Goal: Find specific page/section: Find specific page/section

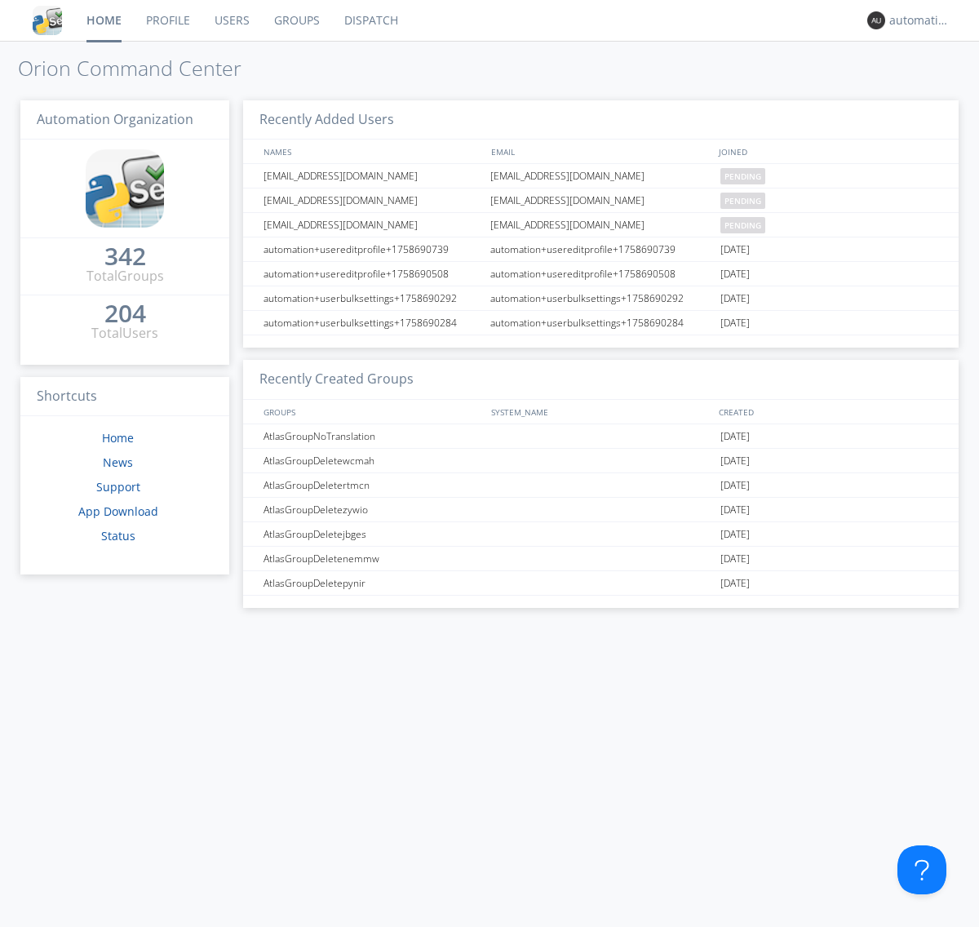
click at [370, 20] on link "Dispatch" at bounding box center [371, 20] width 78 height 41
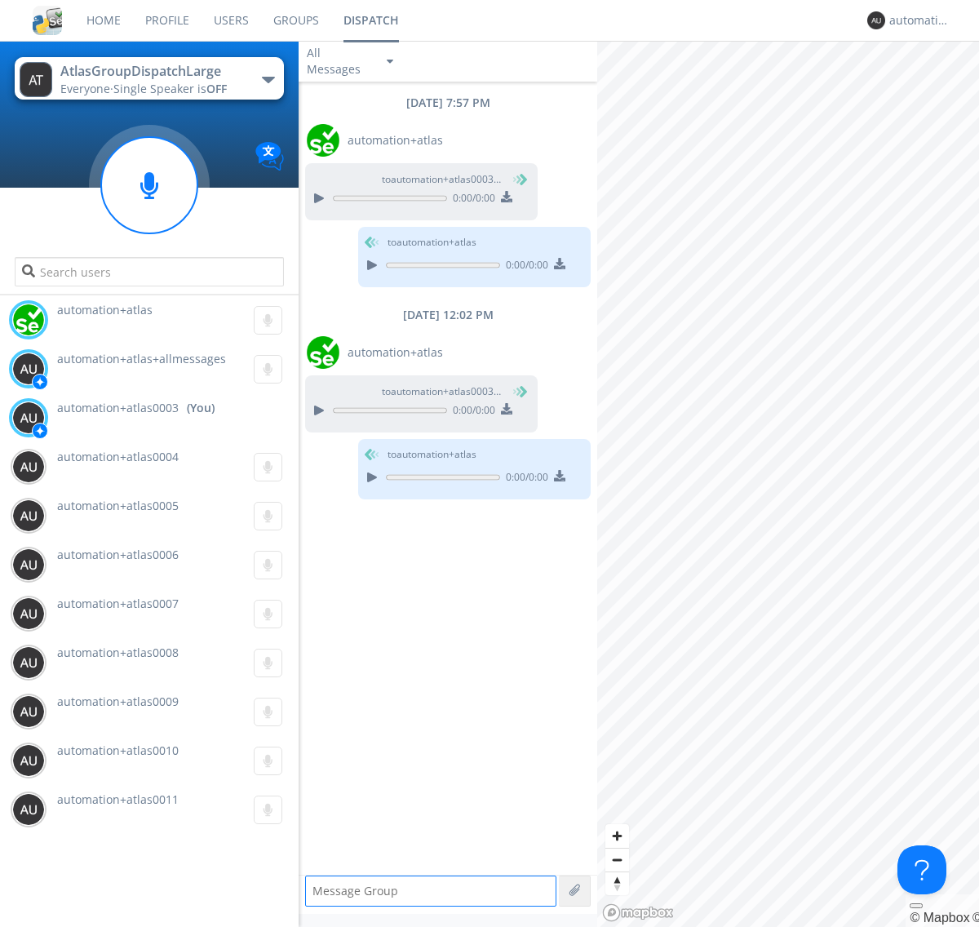
click at [268, 79] on div "button" at bounding box center [268, 80] width 13 height 7
click at [0, 0] on span "AtlasGroupDispatch" at bounding box center [0, 0] width 0 height 0
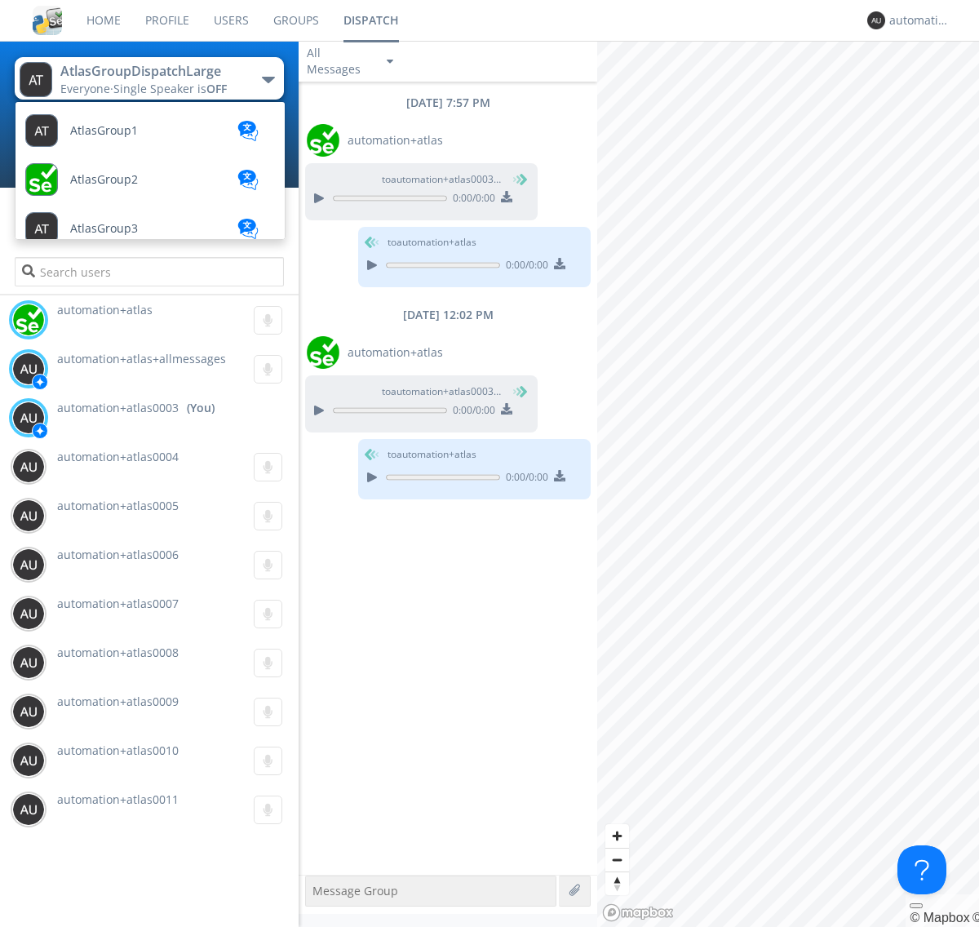
scroll to position [583, 0]
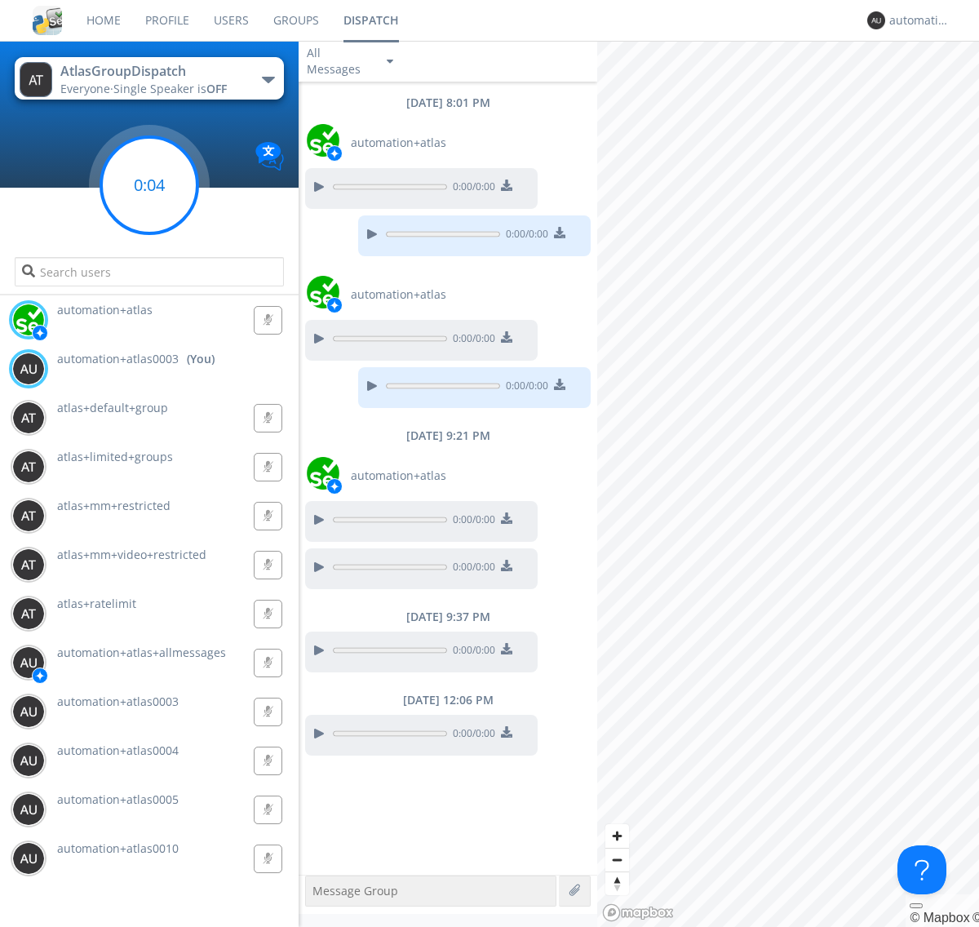
click at [149, 185] on g at bounding box center [149, 185] width 96 height 96
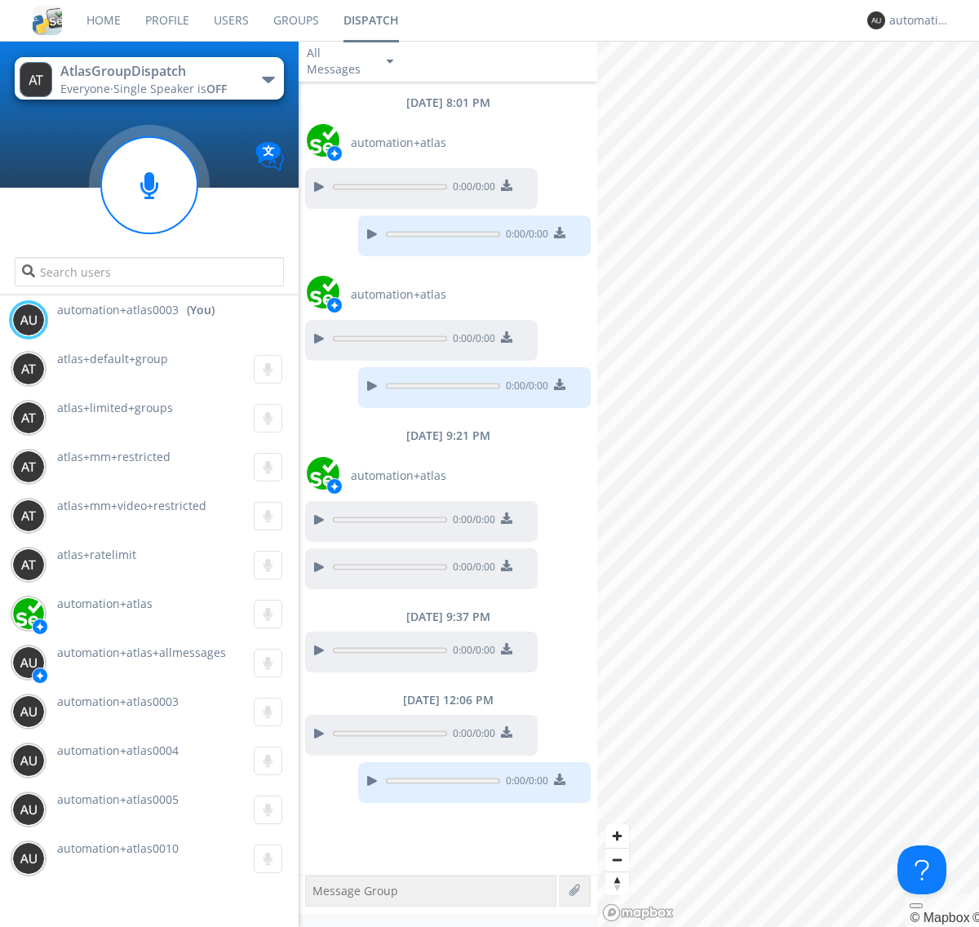
click at [268, 79] on div "button" at bounding box center [268, 80] width 13 height 7
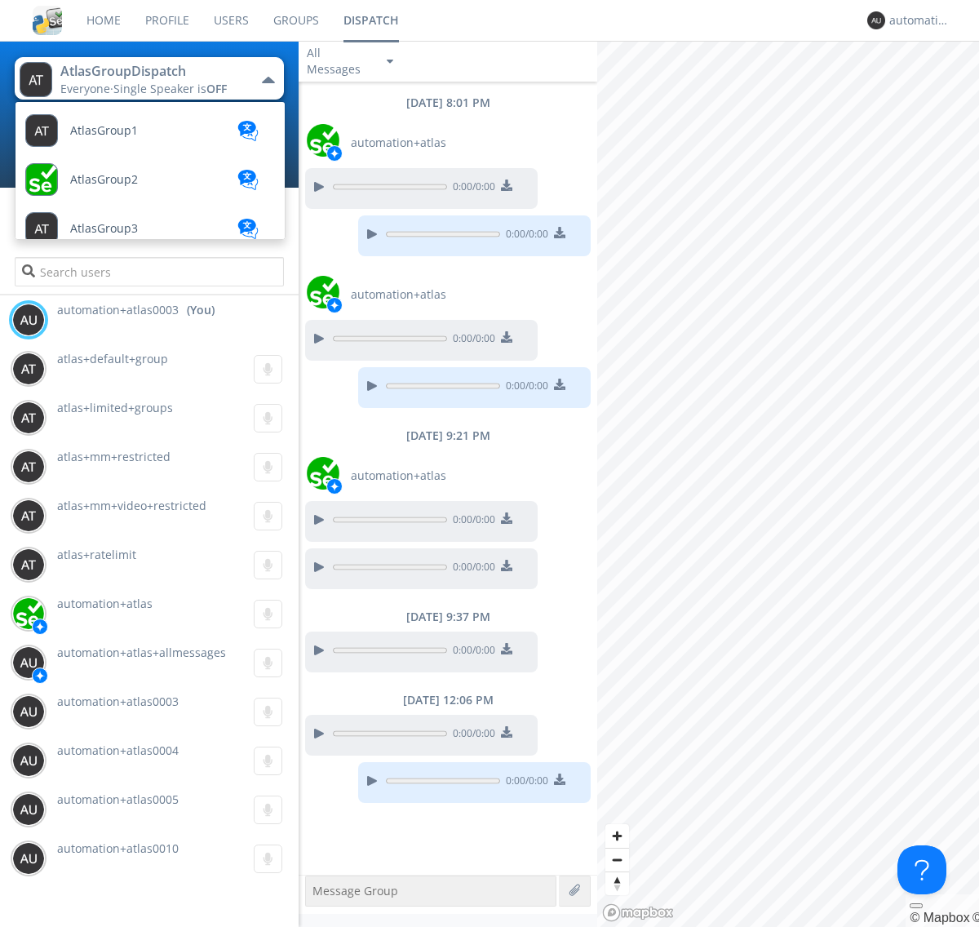
click at [126, 859] on span "AtlasGroupDispatch2" at bounding box center [128, 865] width 116 height 12
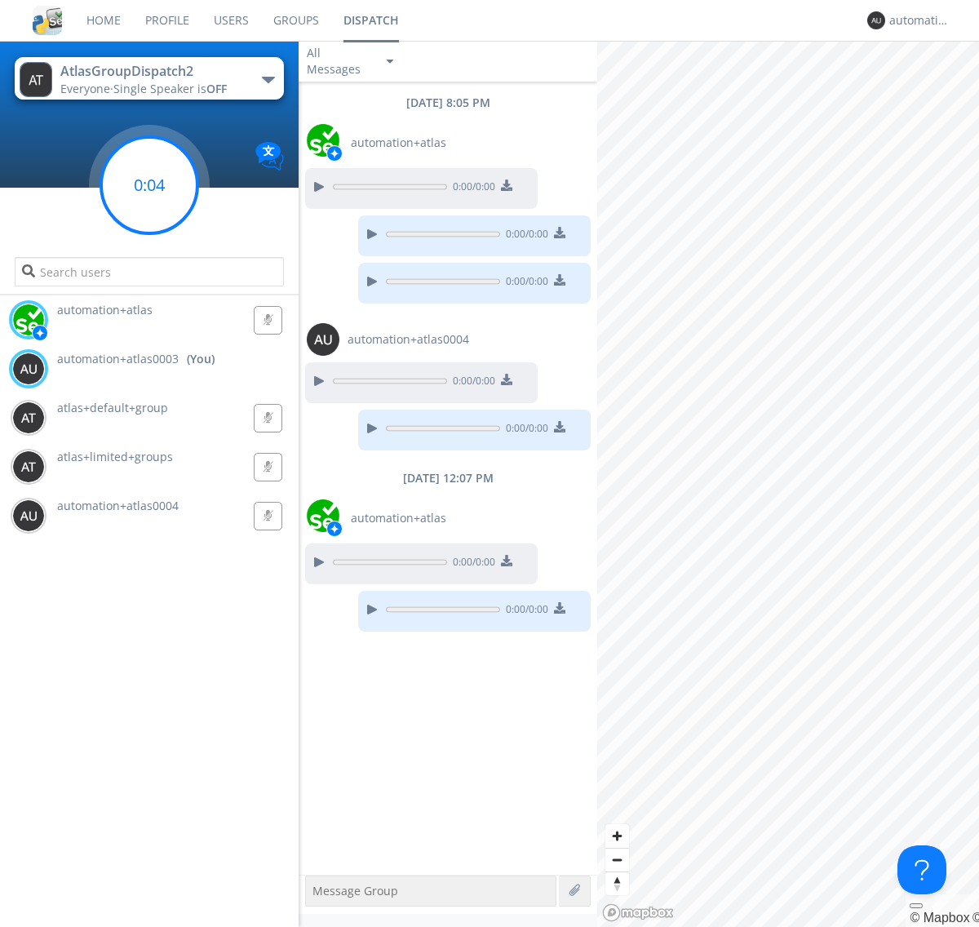
click at [149, 185] on g at bounding box center [149, 185] width 96 height 96
